Goal: Complete application form

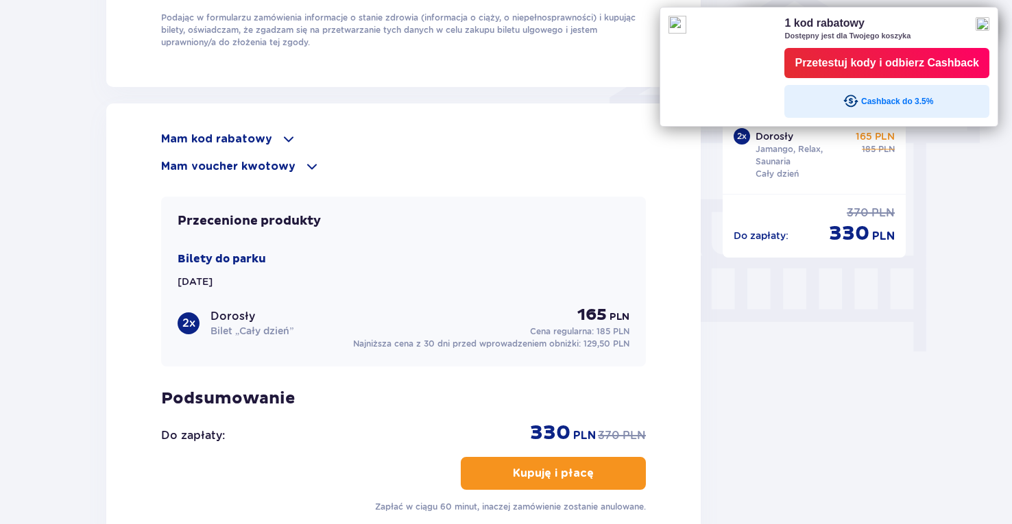
scroll to position [1127, 0]
click at [989, 21] on img at bounding box center [982, 24] width 14 height 14
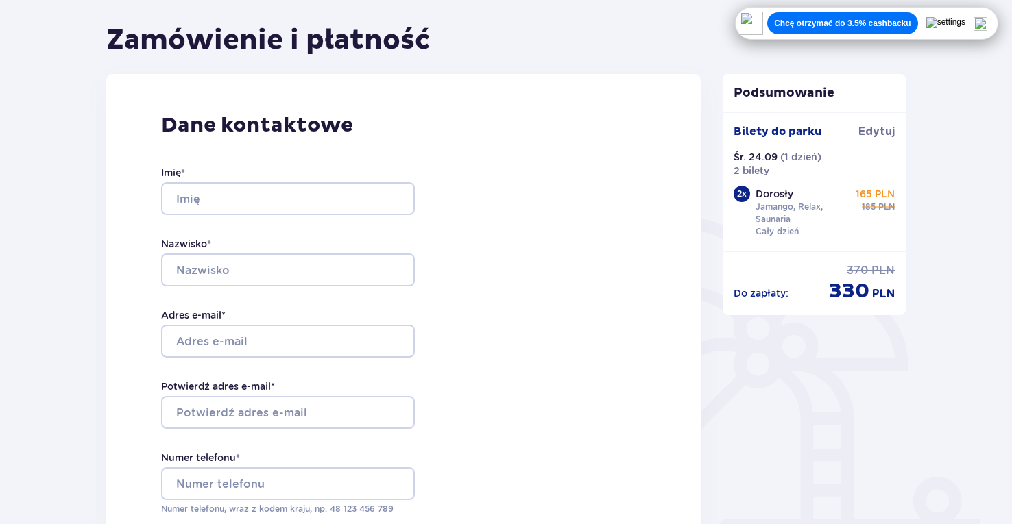
scroll to position [103, 0]
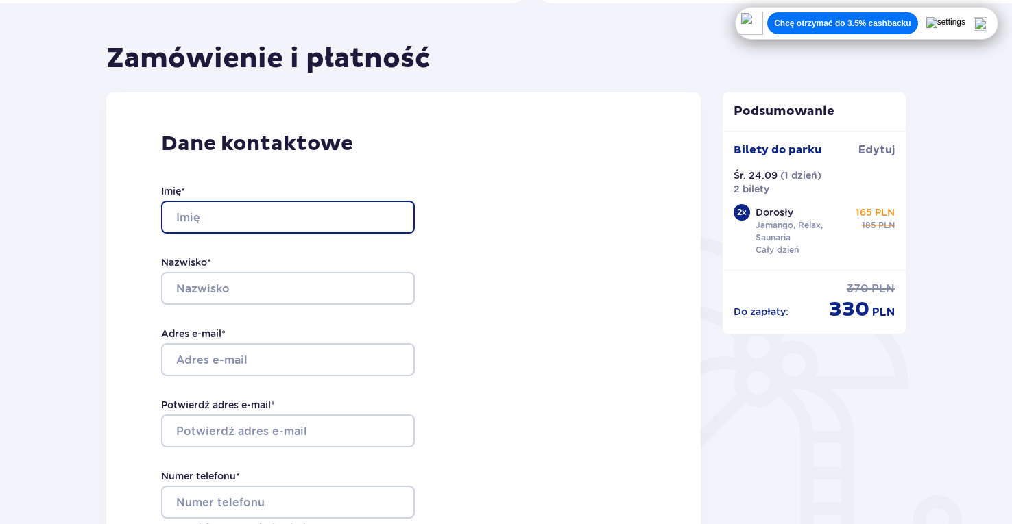
click at [210, 214] on input "Imię *" at bounding box center [288, 217] width 254 height 33
type input "[PERSON_NAME]"
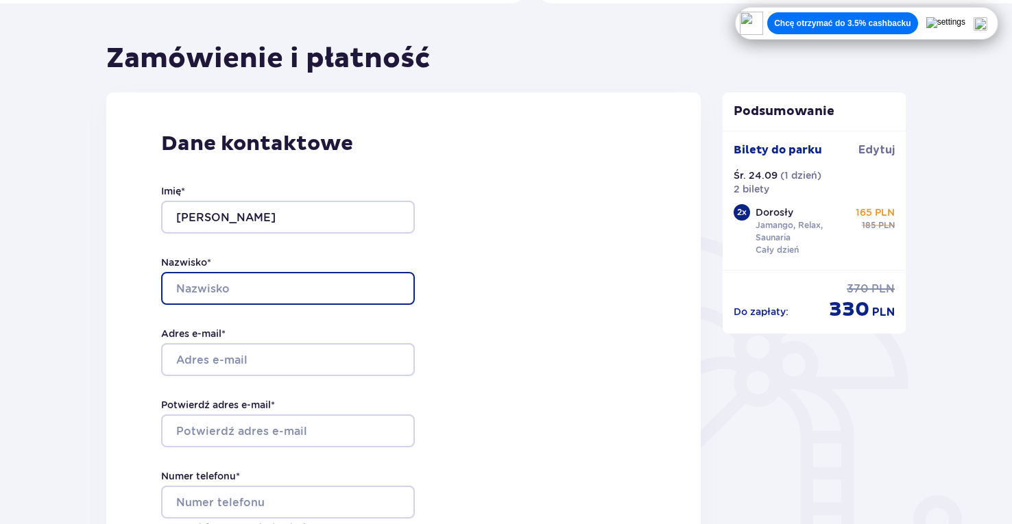
click at [195, 287] on input "Nazwisko *" at bounding box center [288, 288] width 254 height 33
type input "Pietrzyk"
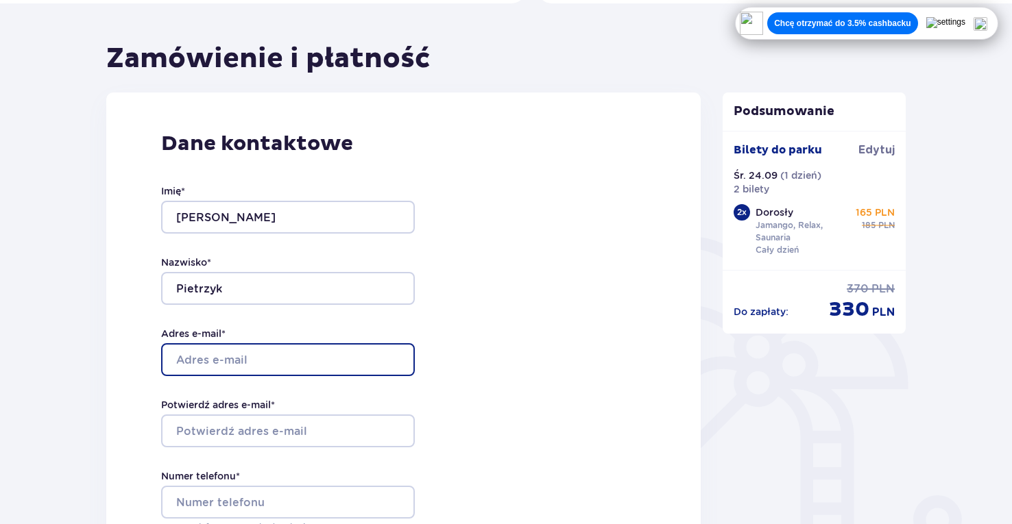
click at [234, 358] on input "Adres e-mail *" at bounding box center [288, 359] width 254 height 33
type input "[EMAIL_ADDRESS][DOMAIN_NAME]"
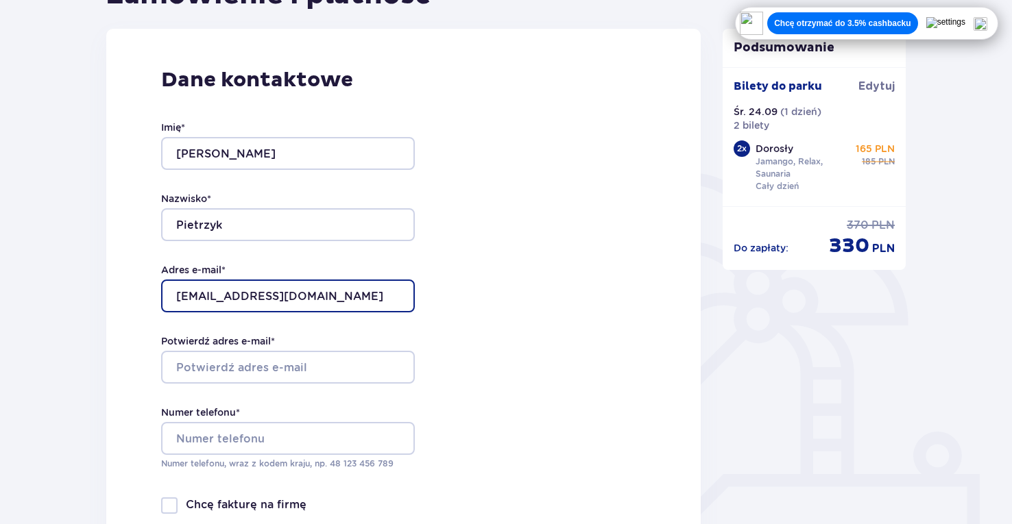
scroll to position [178, 0]
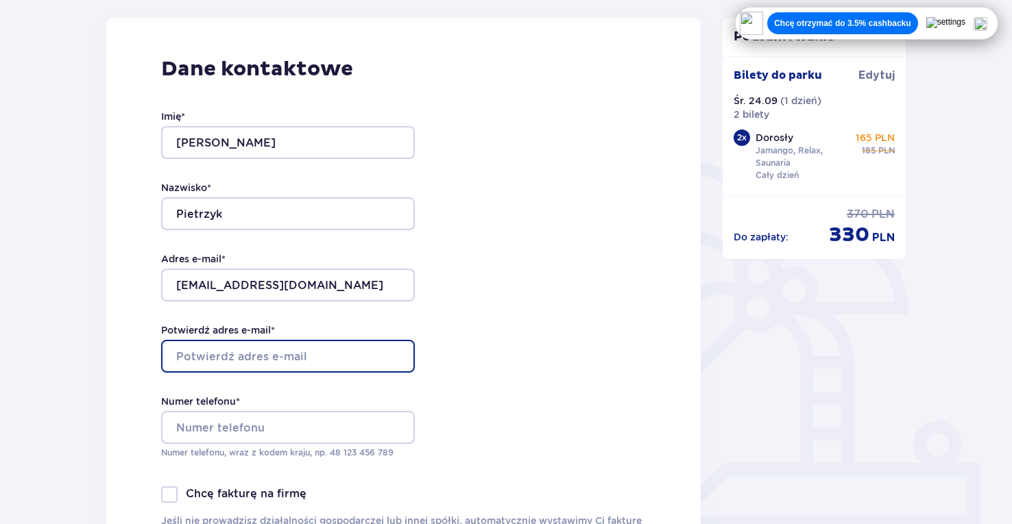
click at [246, 366] on input "Potwierdź adres e-mail *" at bounding box center [288, 356] width 254 height 33
type input "[EMAIL_ADDRESS][DOMAIN_NAME]"
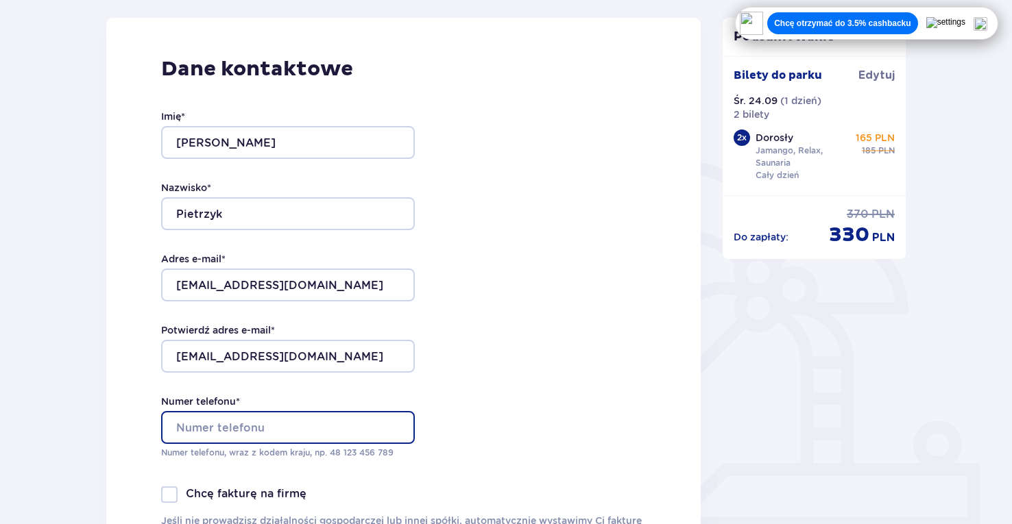
click at [234, 426] on input "Numer telefonu *" at bounding box center [288, 427] width 254 height 33
type input "[PHONE_NUMBER]"
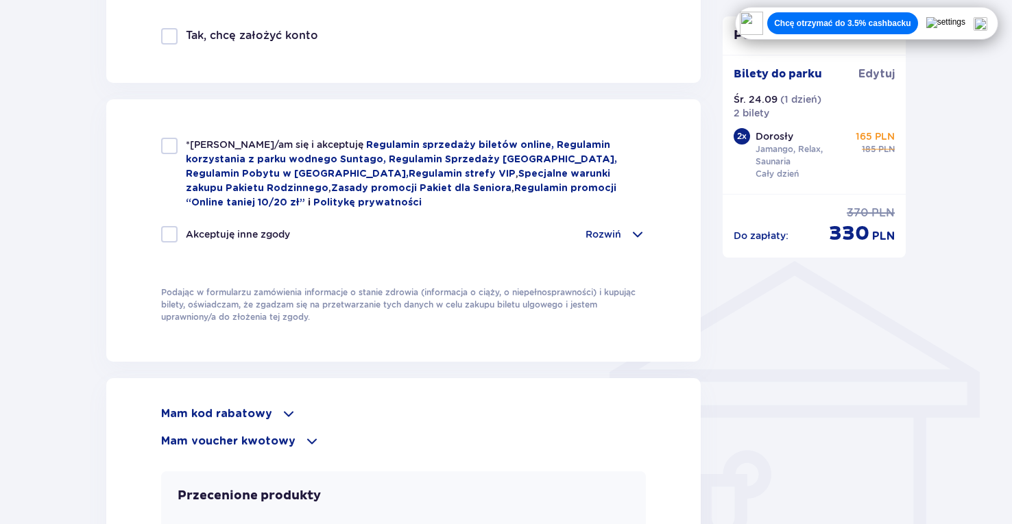
scroll to position [881, 0]
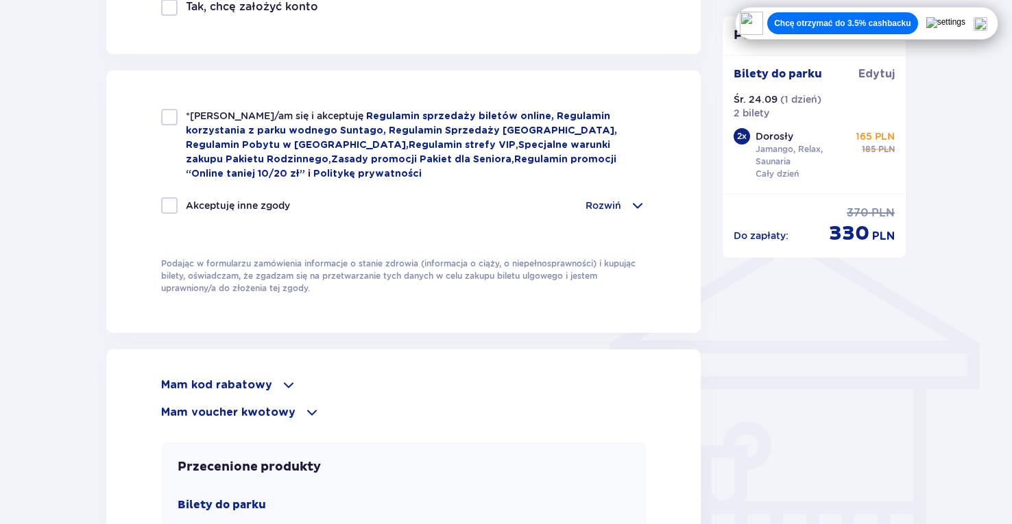
click at [171, 118] on div at bounding box center [169, 117] width 16 height 16
checkbox input "true"
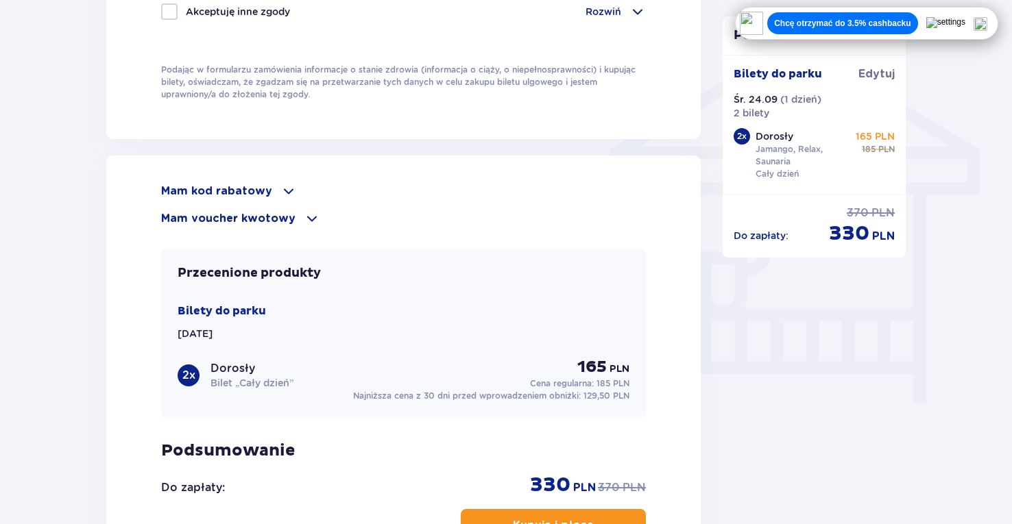
scroll to position [1097, 0]
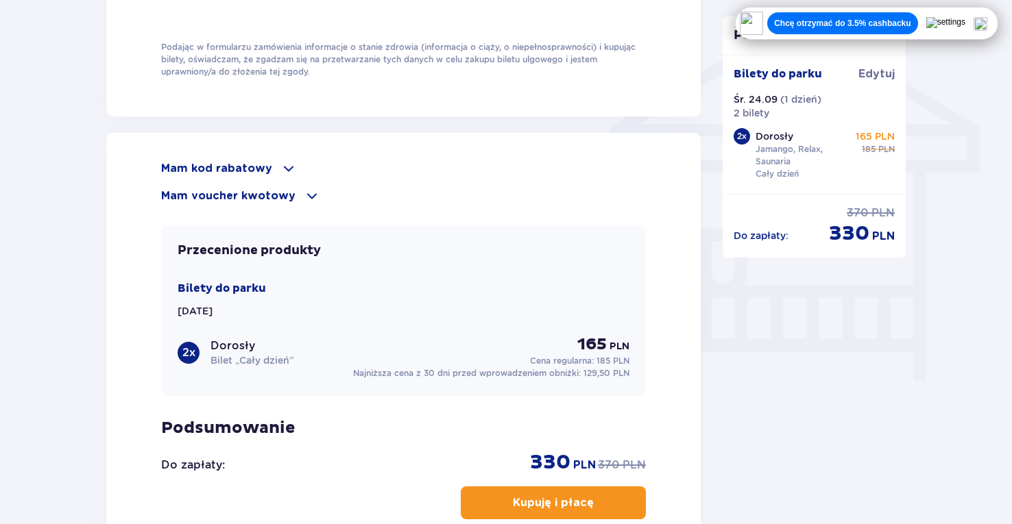
click at [221, 165] on p "Mam kod rabatowy" at bounding box center [216, 168] width 111 height 15
